Goal: Find specific page/section: Find specific page/section

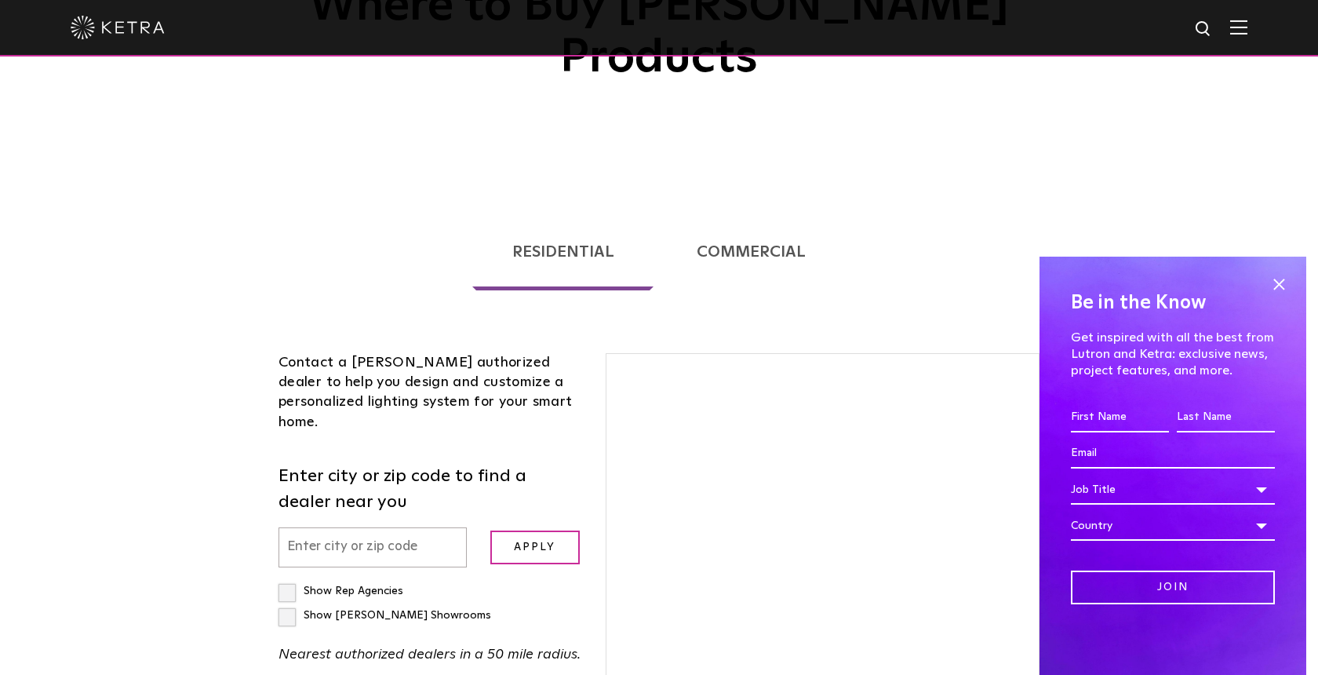
click at [387, 527] on input "text" at bounding box center [372, 547] width 188 height 40
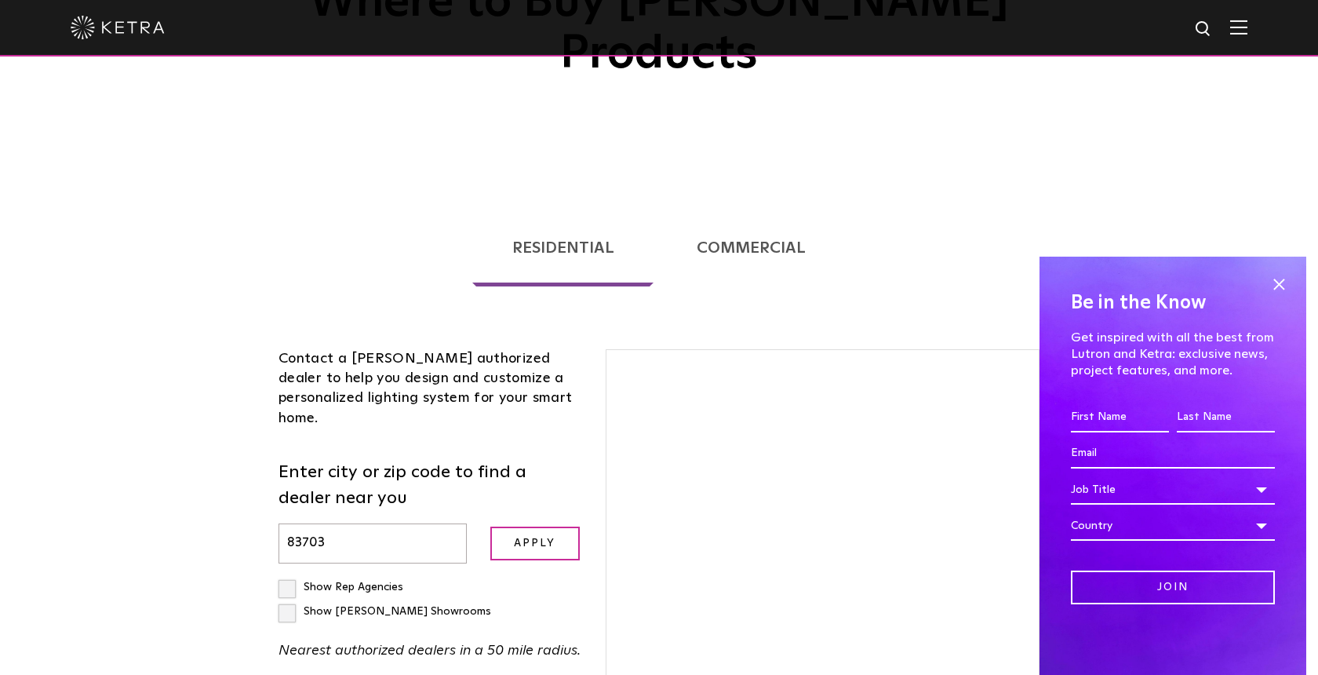
type input "83703"
click at [490, 526] on input "Apply" at bounding box center [534, 543] width 89 height 34
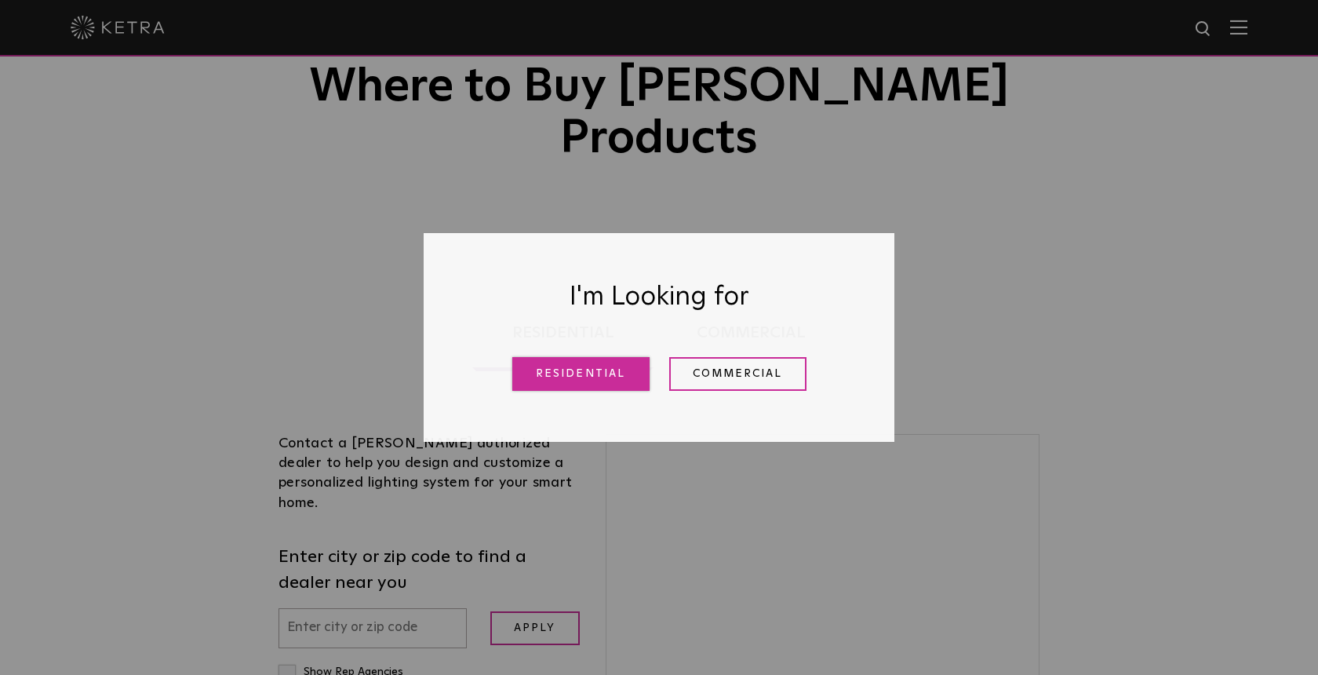
scroll to position [145, 0]
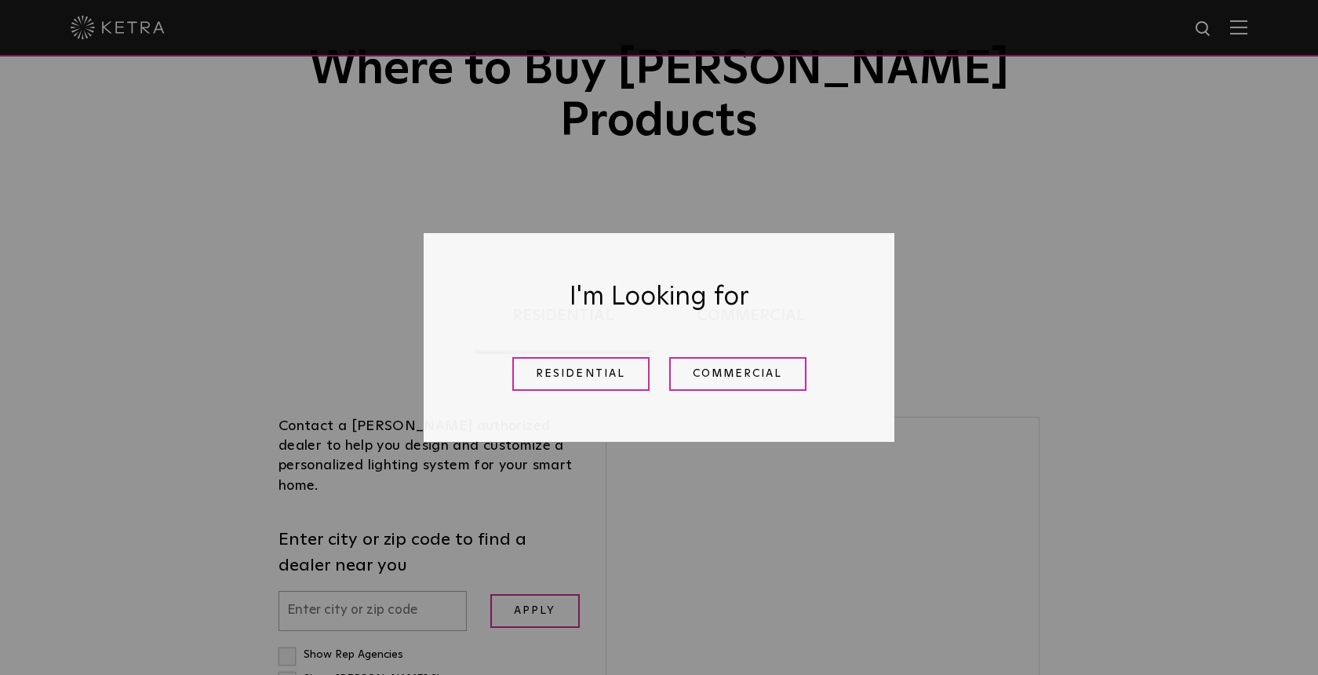
click at [589, 391] on div "Residential Commercial" at bounding box center [659, 373] width 392 height 57
click at [596, 363] on link "Residential" at bounding box center [580, 374] width 137 height 34
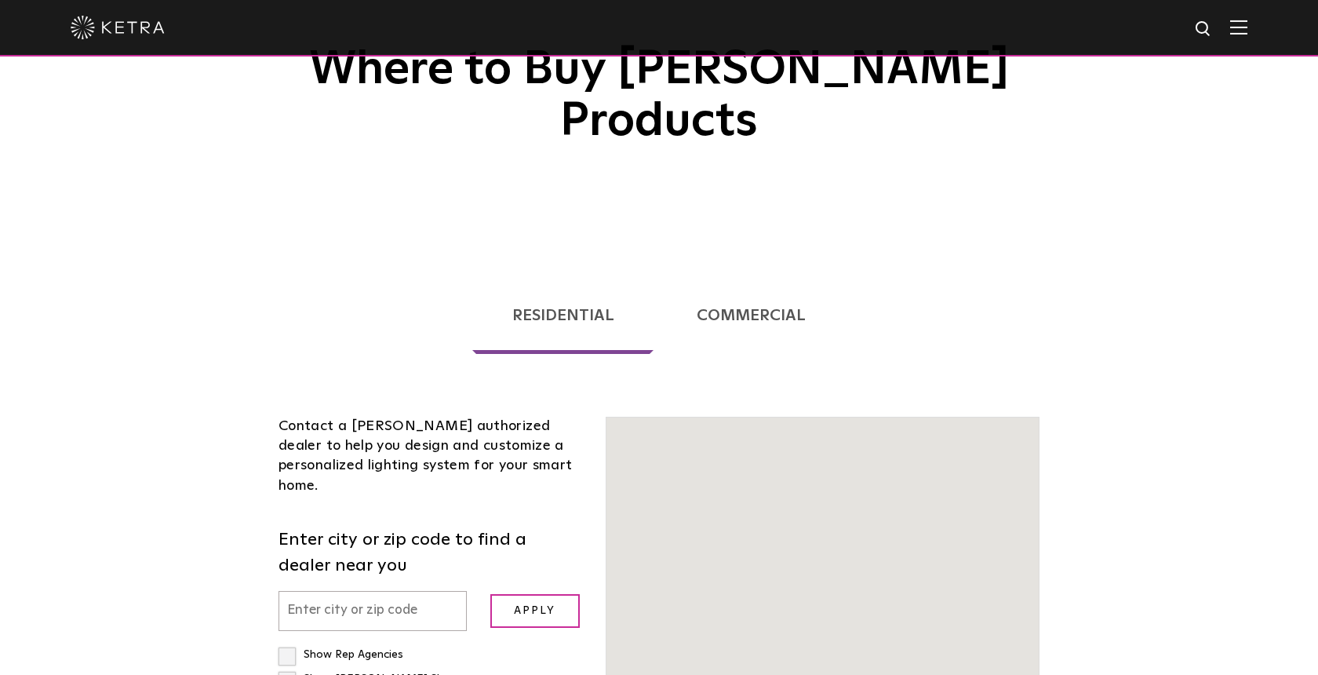
scroll to position [355, 0]
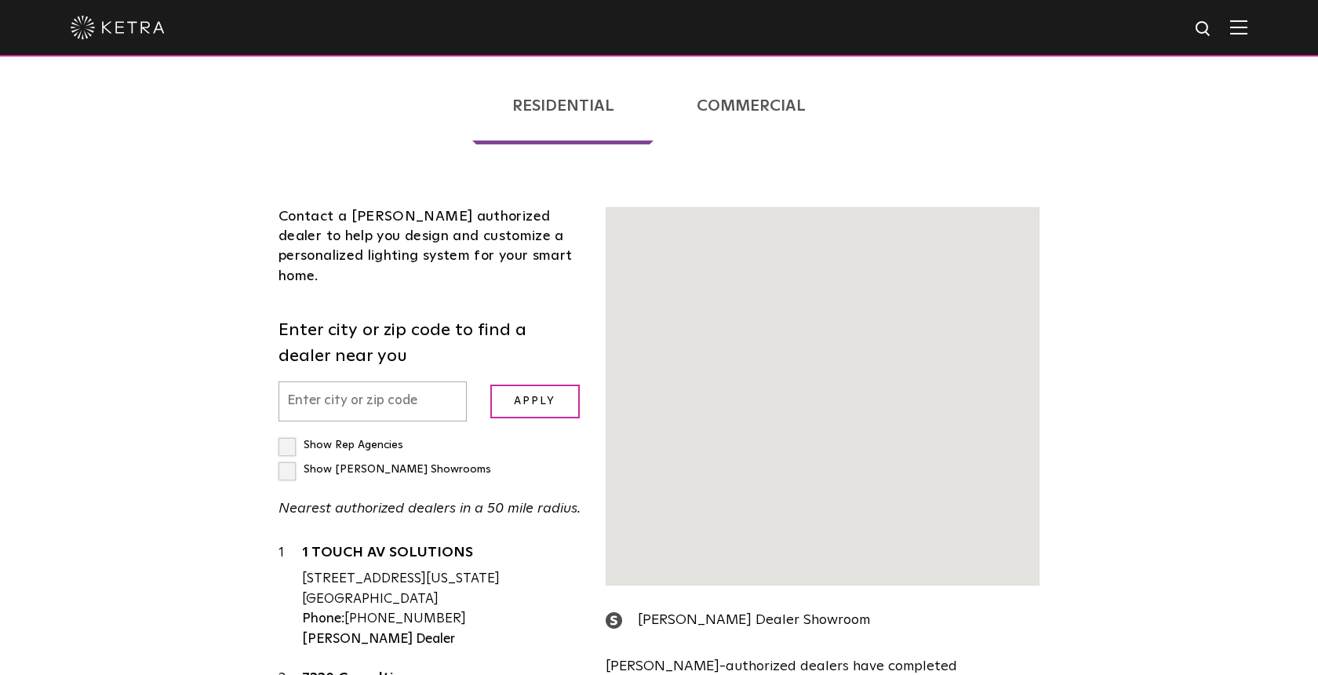
click at [384, 226] on div "Contact a Ketra authorized dealer to help you design and customize a personaliz…" at bounding box center [430, 539] width 327 height 665
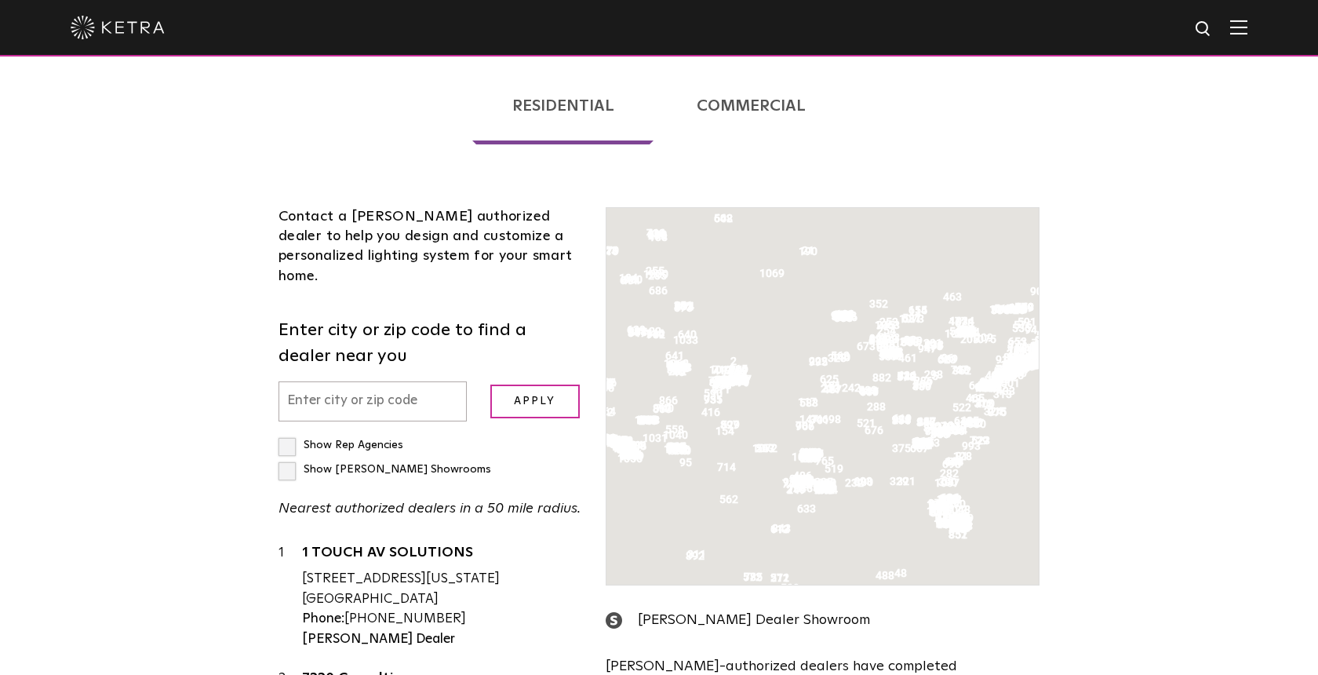
scroll to position [400, 0]
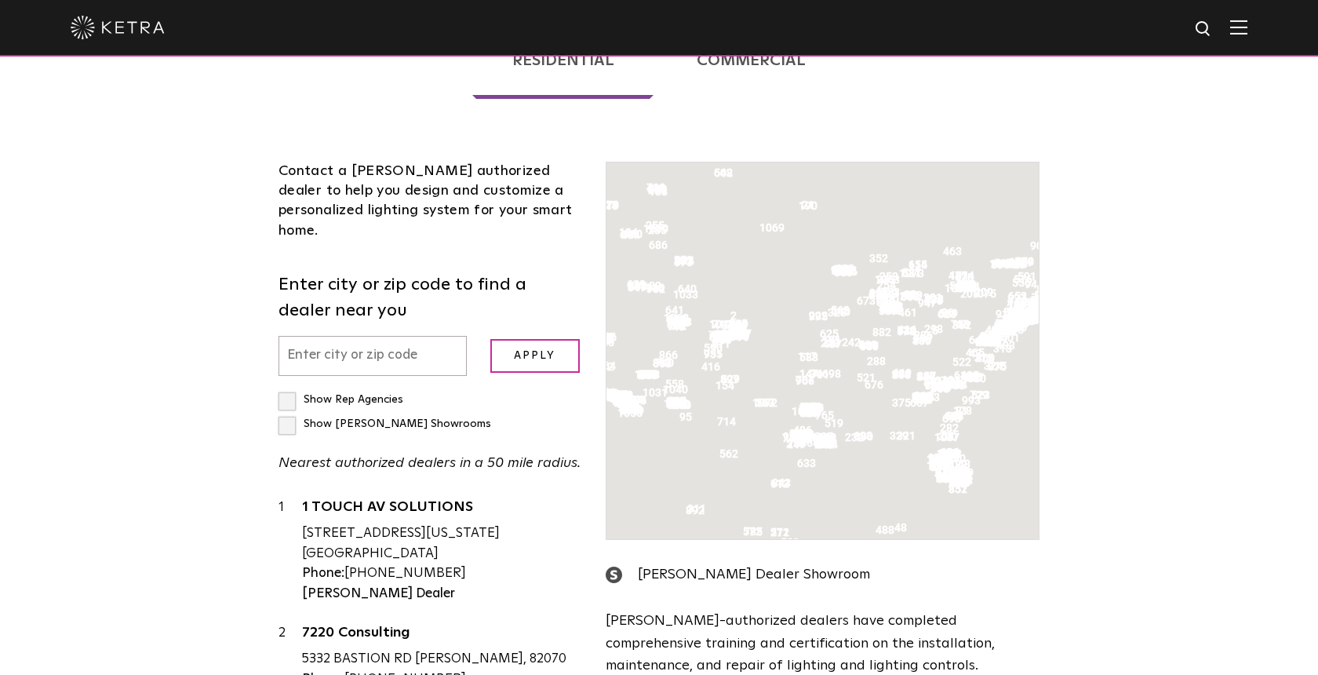
click at [382, 272] on label "Enter city or zip code to find a dealer near you" at bounding box center [430, 298] width 304 height 52
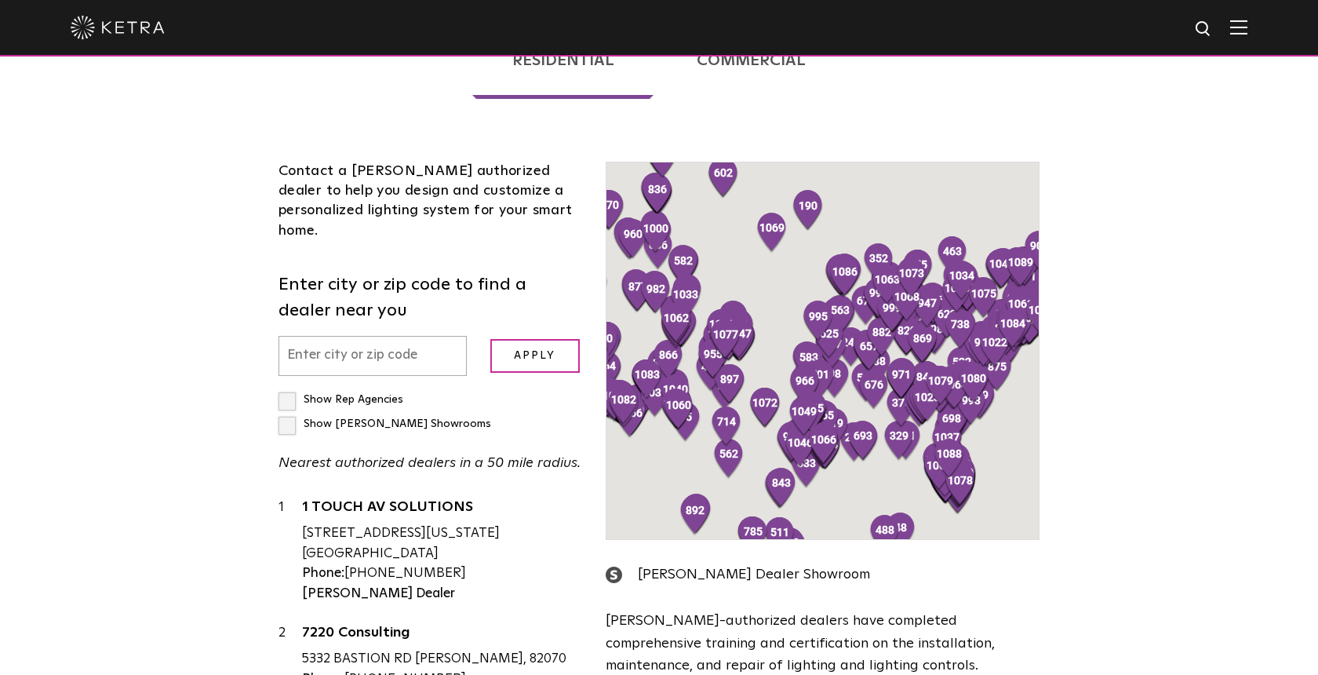
click at [383, 336] on input "text" at bounding box center [372, 356] width 188 height 40
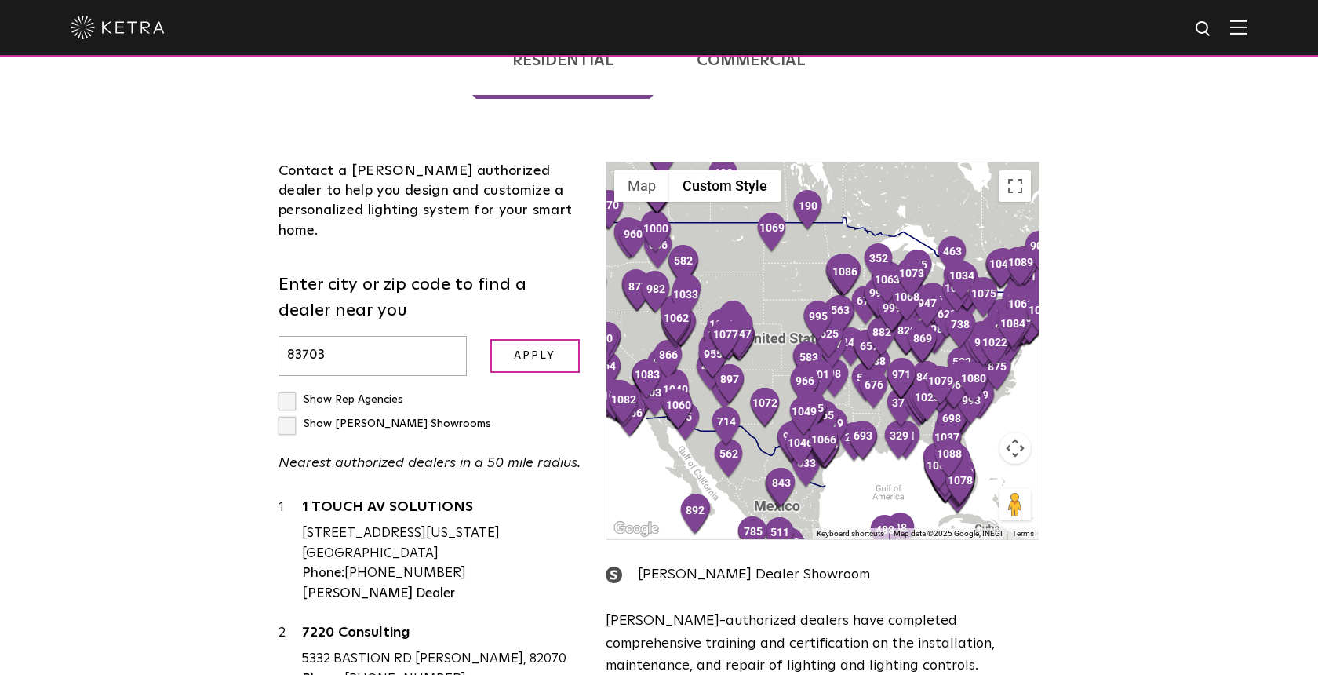
type input "83703"
click at [490, 339] on input "Apply" at bounding box center [534, 356] width 89 height 34
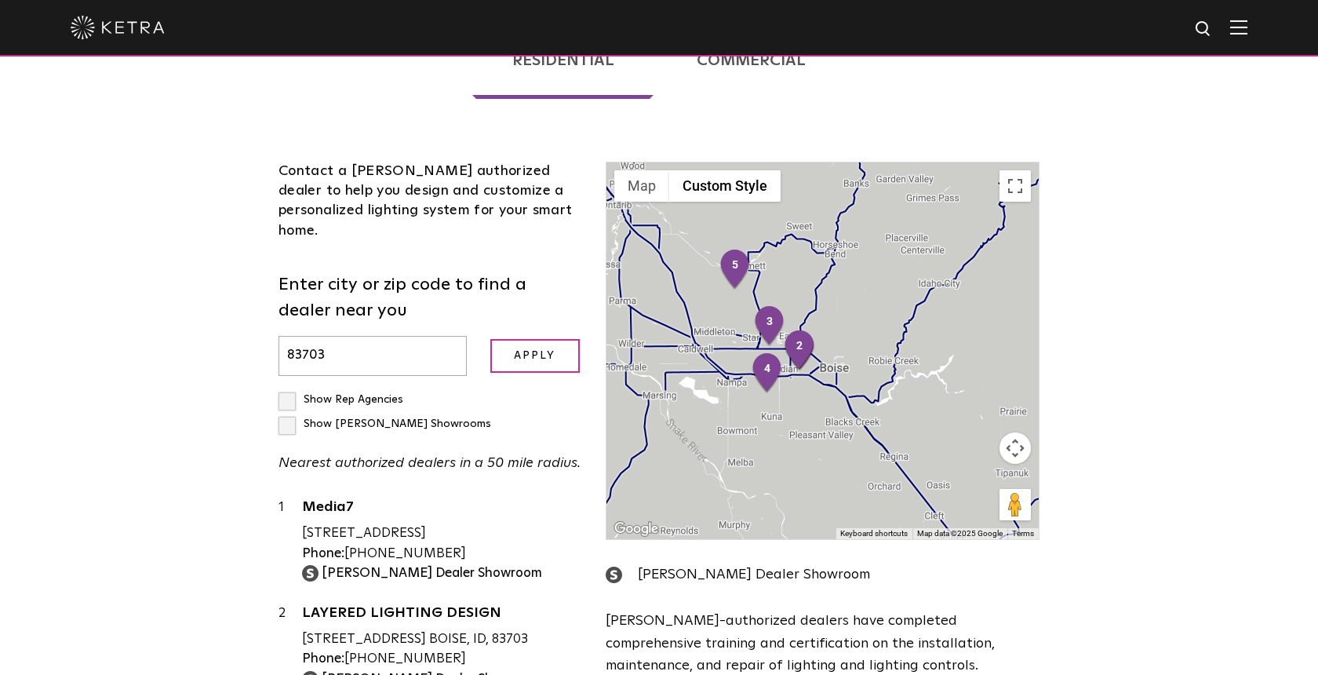
click at [485, 418] on label "Show [PERSON_NAME] Showrooms" at bounding box center [384, 423] width 213 height 11
click at [289, 387] on input "Show [PERSON_NAME] Showrooms" at bounding box center [283, 392] width 10 height 10
checkbox input "true"
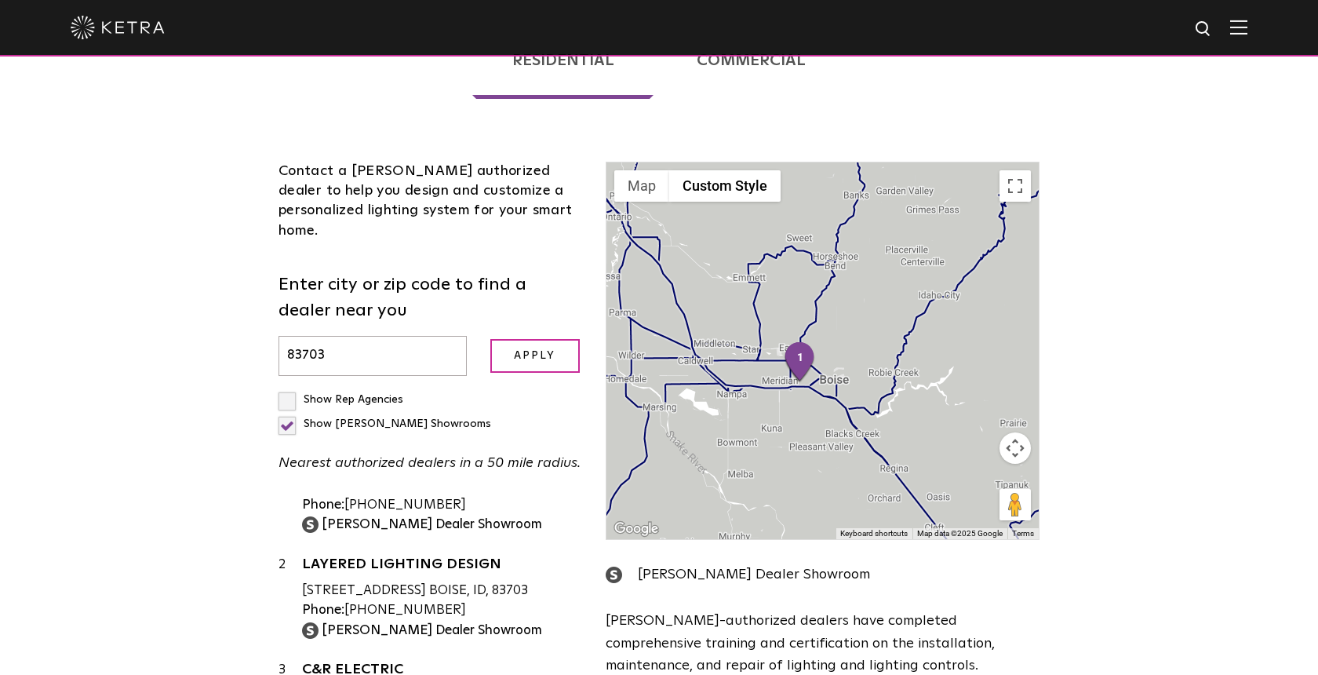
scroll to position [0, 0]
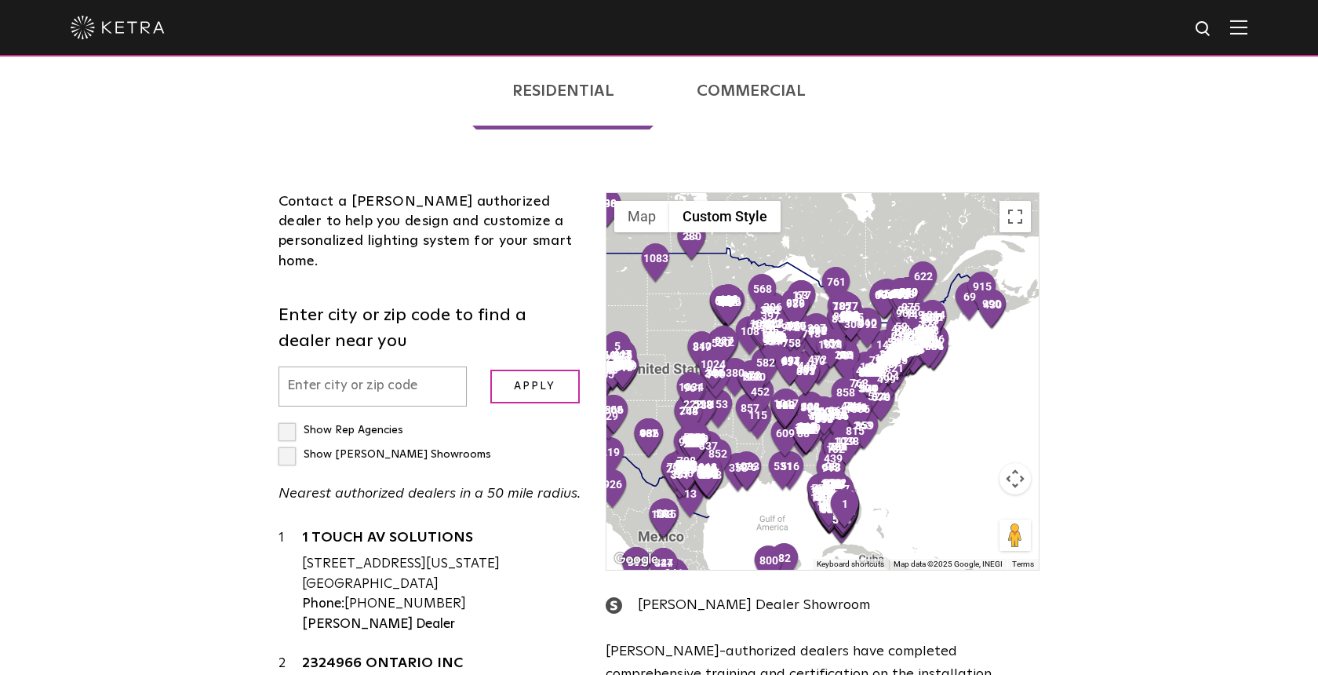
scroll to position [400, 0]
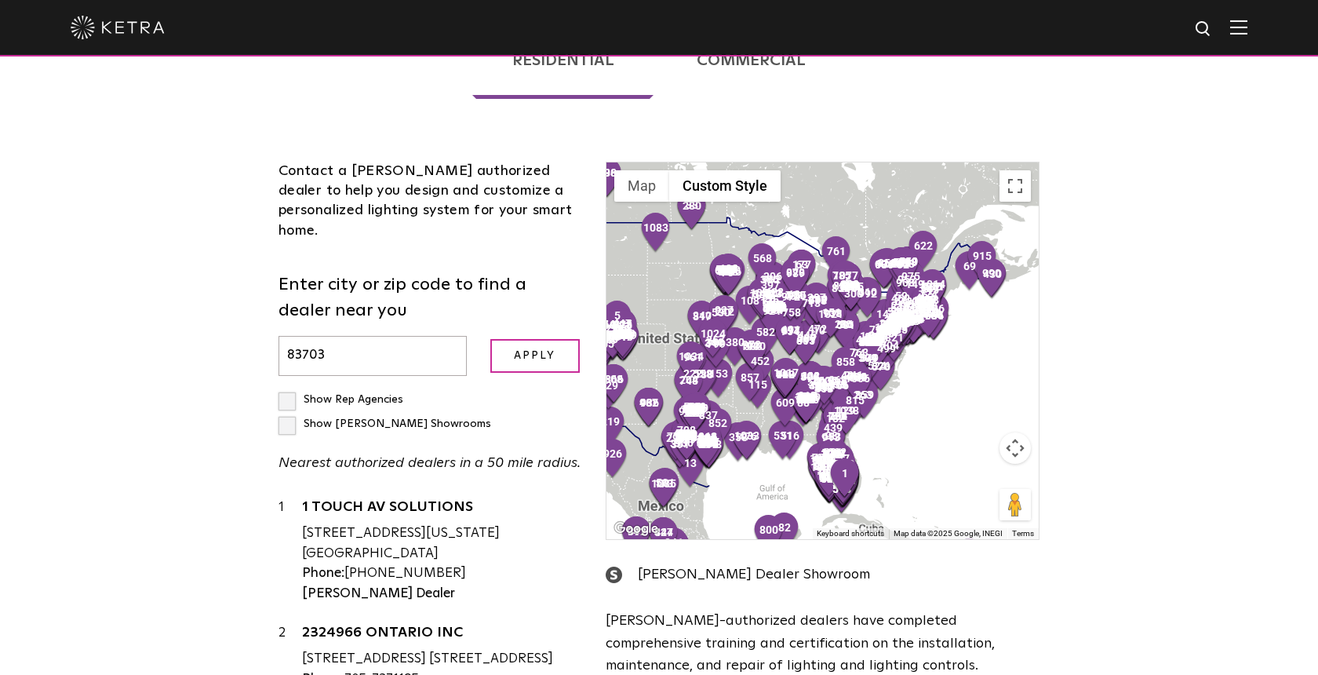
type input "83703"
click at [490, 339] on input "Apply" at bounding box center [534, 356] width 89 height 34
